Goal: Understand process/instructions

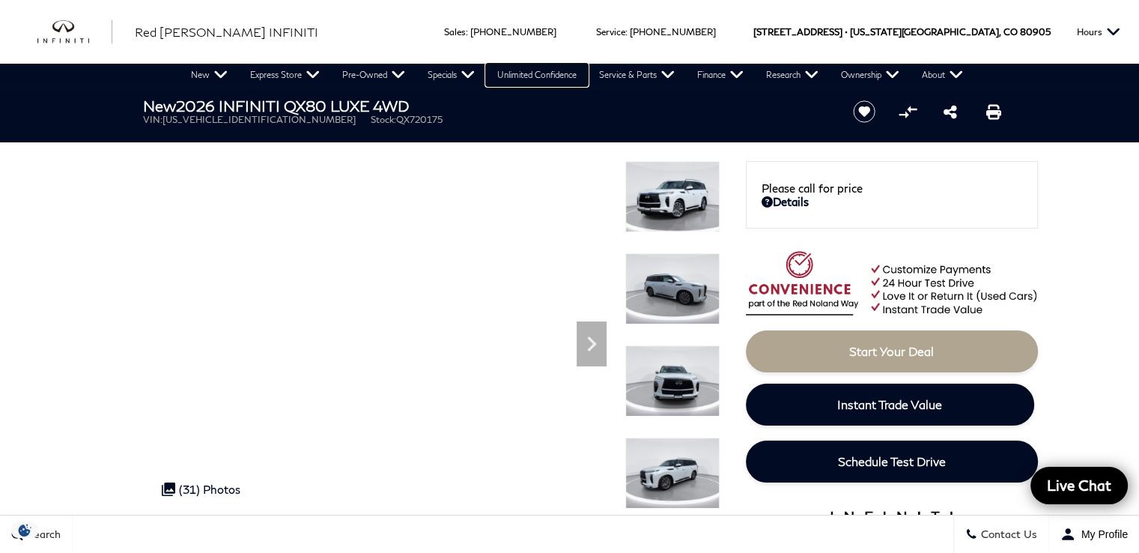
click at [554, 72] on link "Unlimited Confidence" at bounding box center [537, 75] width 102 height 22
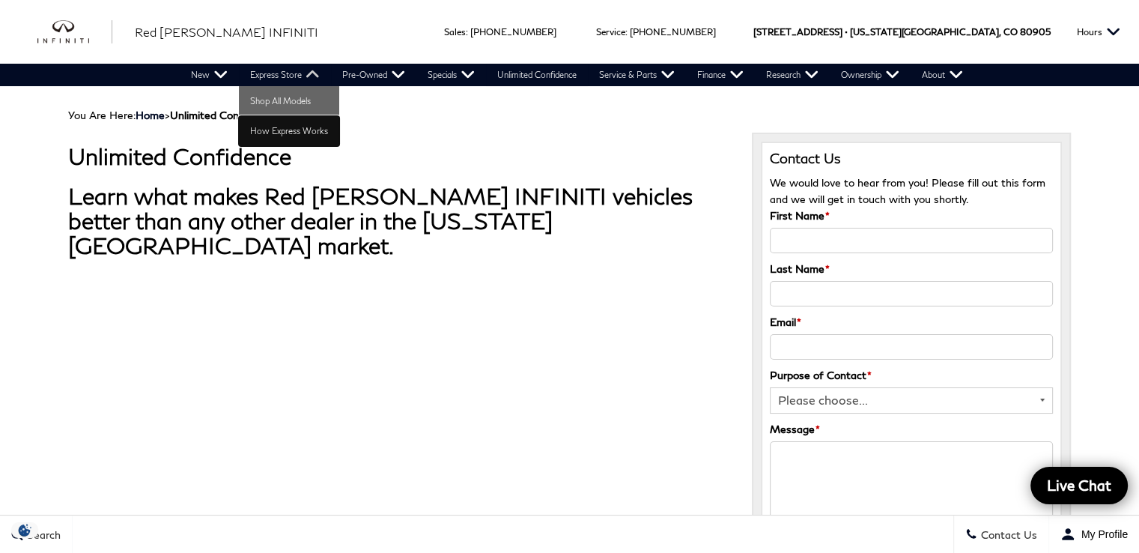
click at [276, 130] on link "How Express Works" at bounding box center [289, 131] width 100 height 30
